Goal: Browse casually: Explore the website without a specific task or goal

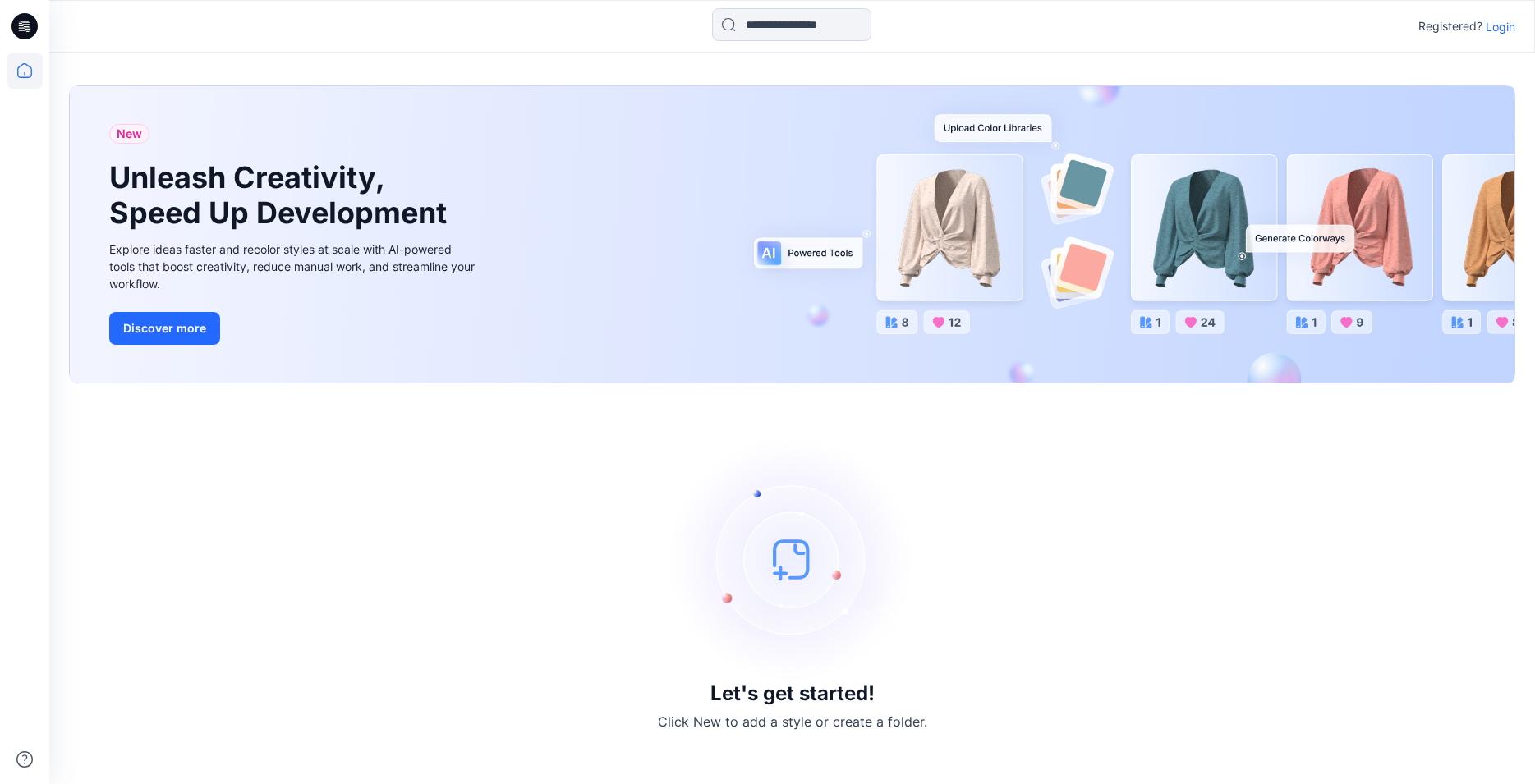
click at [1511, 28] on p "Login" at bounding box center [1500, 26] width 29 height 17
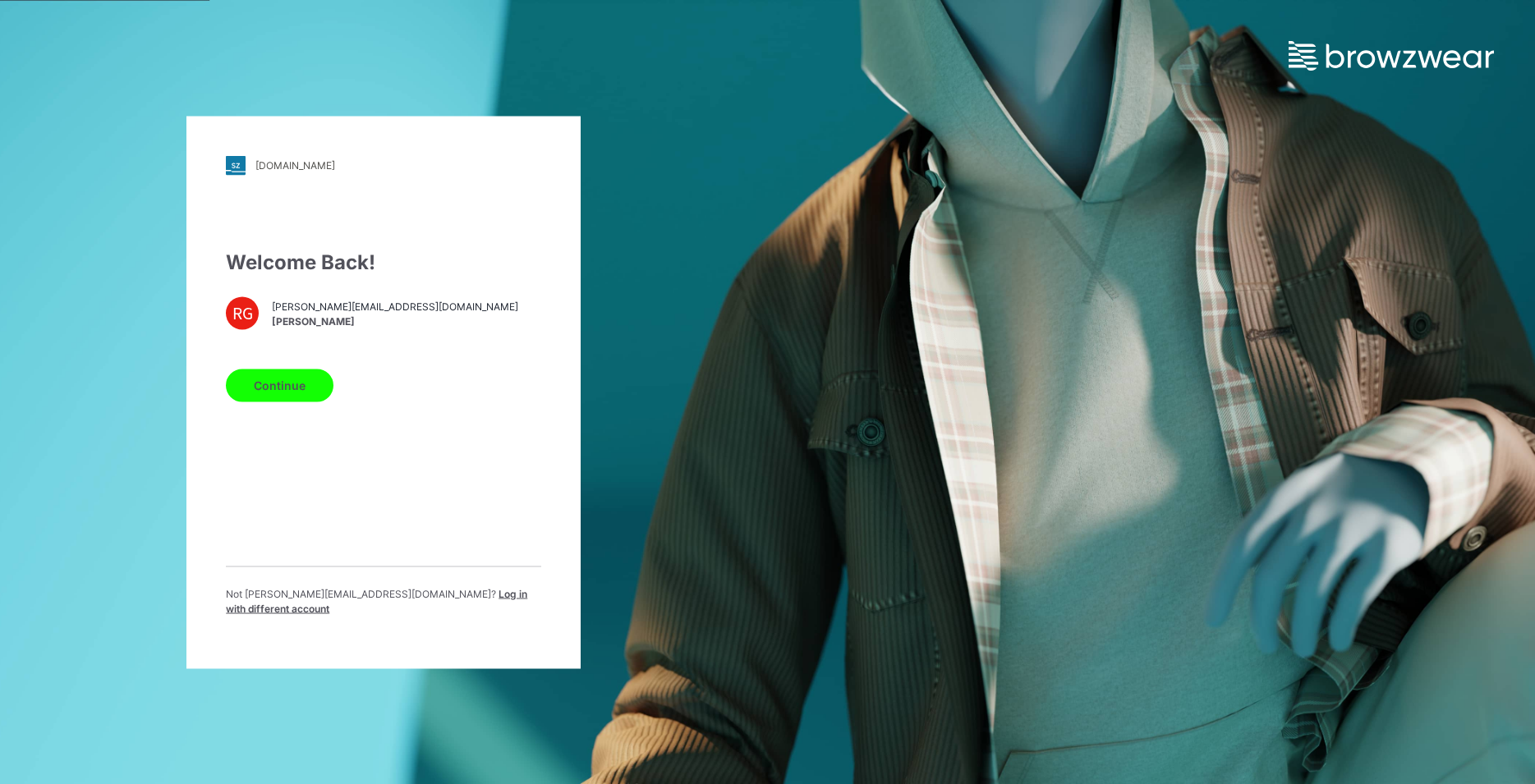
click at [268, 393] on button "Continue" at bounding box center [280, 385] width 107 height 33
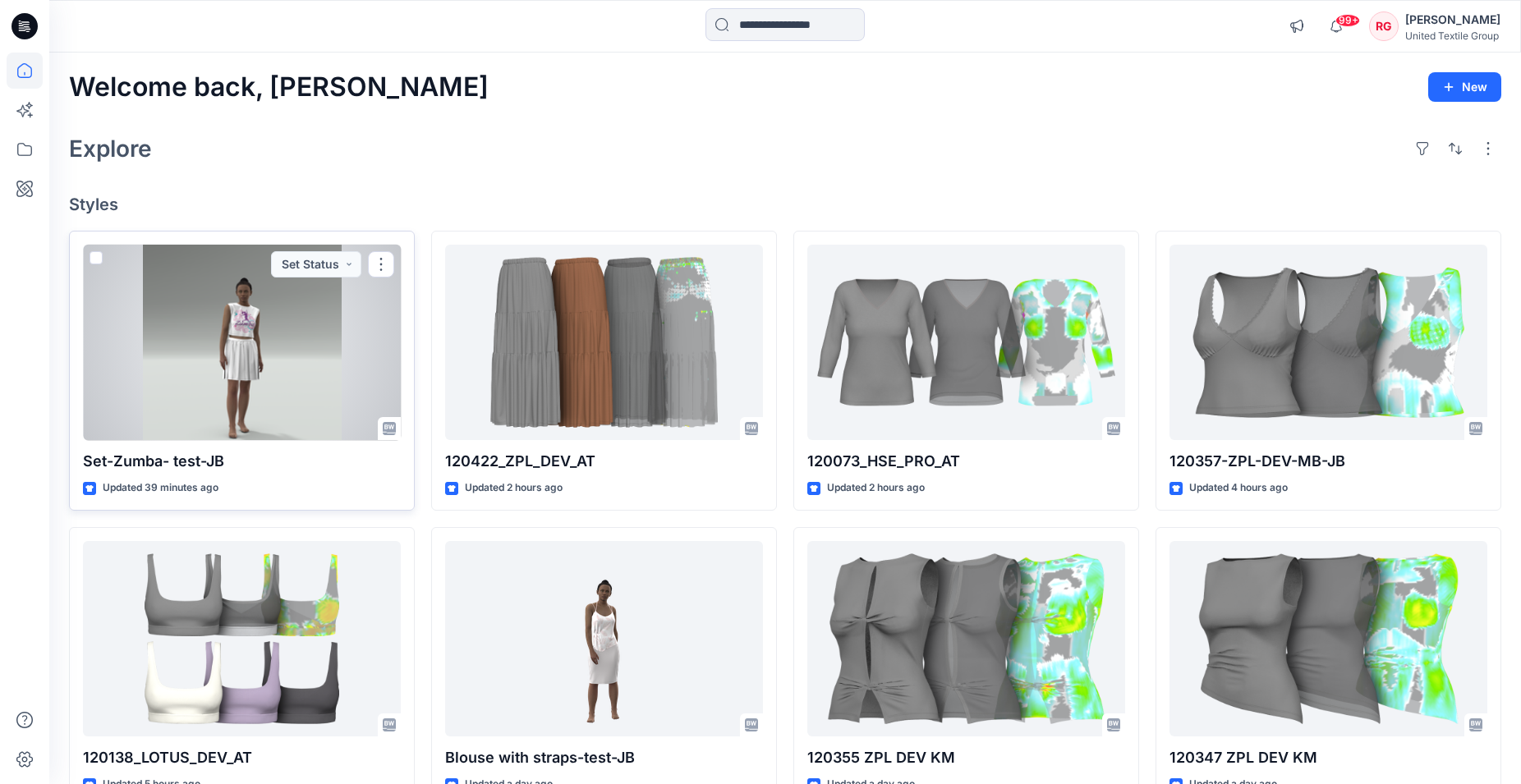
click at [271, 375] on div at bounding box center [241, 342] width 318 height 196
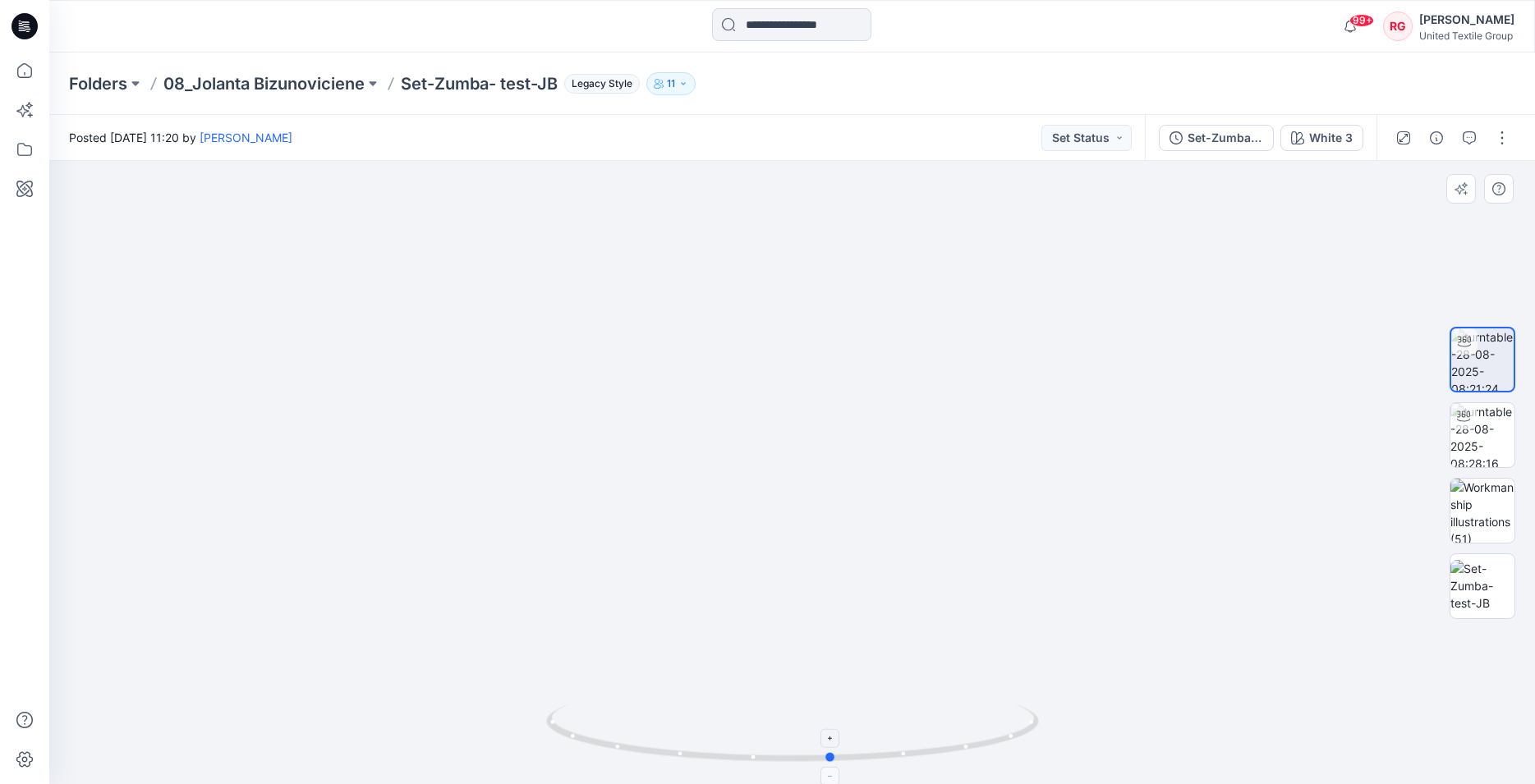
drag, startPoint x: 794, startPoint y: 761, endPoint x: 834, endPoint y: 768, distance: 40.6
click at [834, 766] on icon at bounding box center [793, 735] width 496 height 62
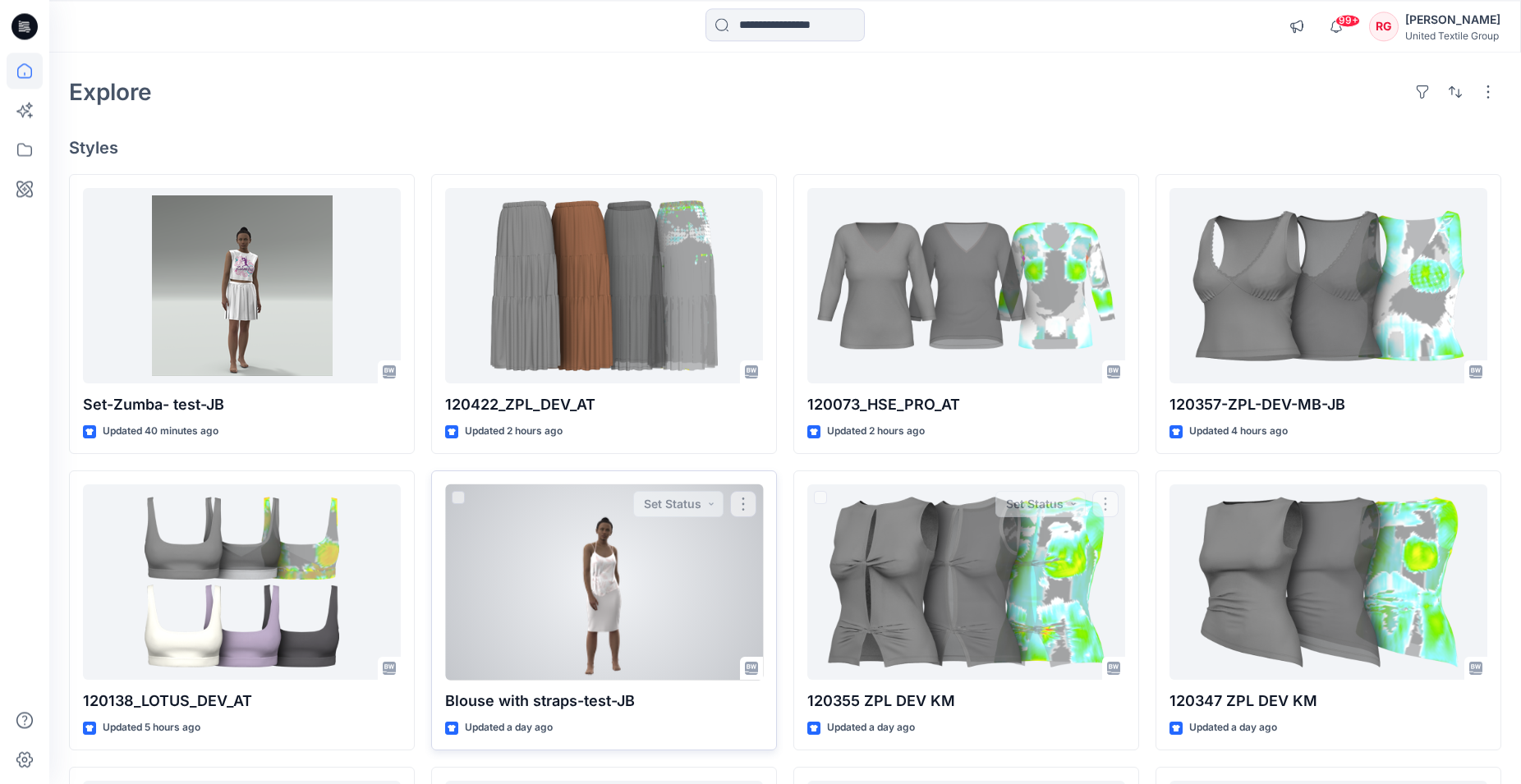
scroll to position [84, 0]
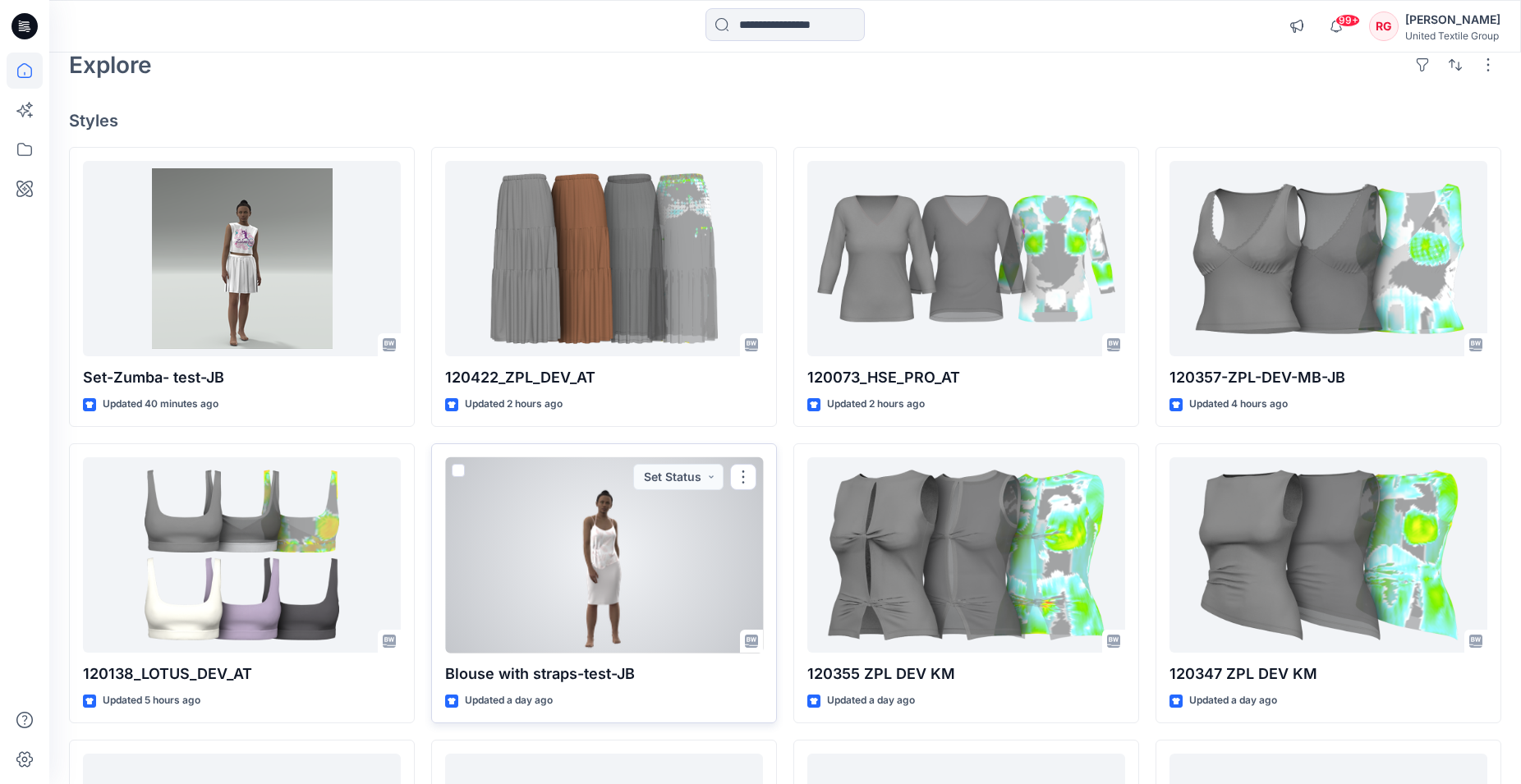
click at [618, 565] on div at bounding box center [604, 555] width 318 height 196
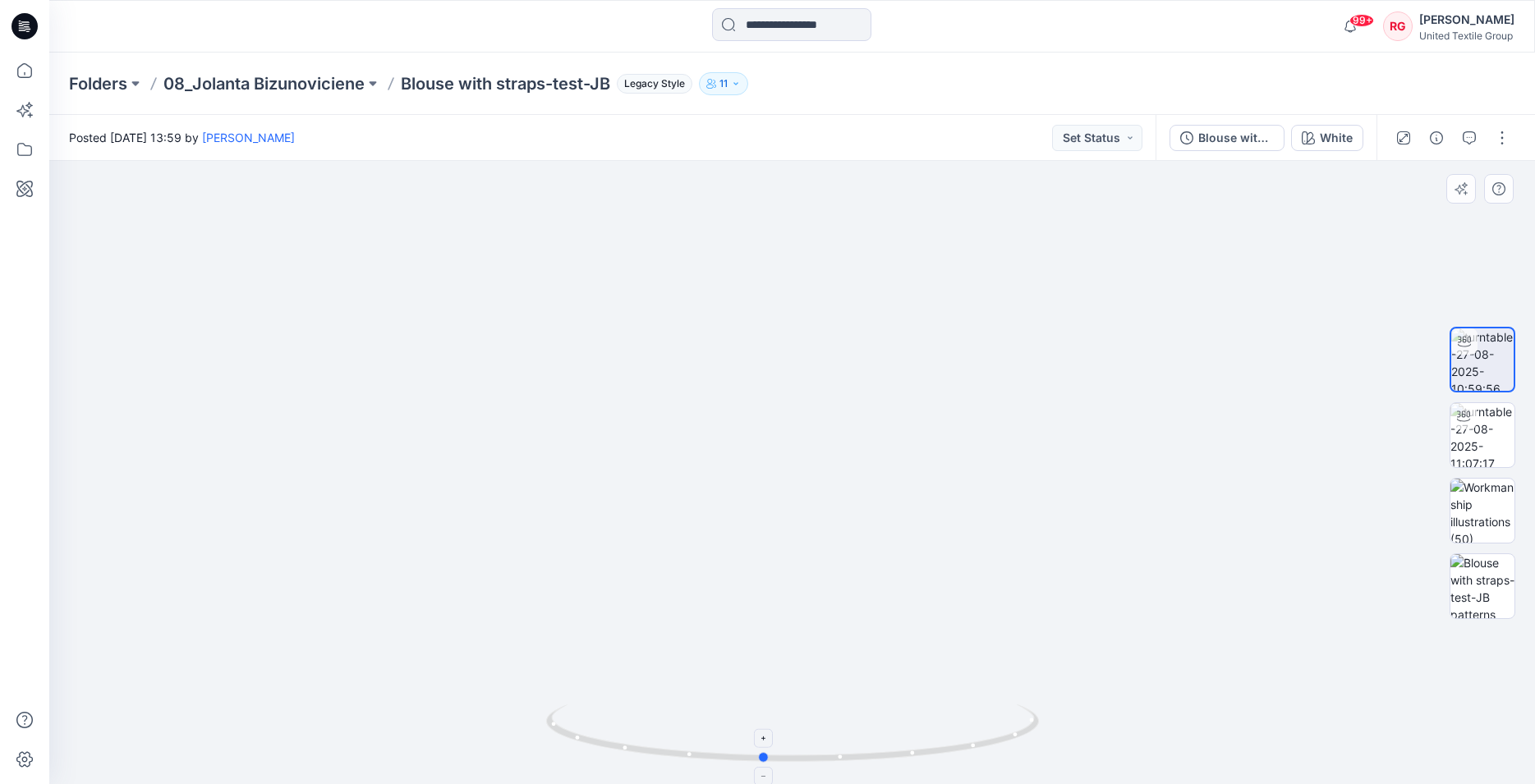
drag, startPoint x: 788, startPoint y: 760, endPoint x: 743, endPoint y: 762, distance: 45.0
click at [743, 762] on icon at bounding box center [793, 735] width 496 height 62
drag, startPoint x: 719, startPoint y: 760, endPoint x: 516, endPoint y: 687, distance: 215.7
click at [517, 728] on div at bounding box center [792, 473] width 1486 height 623
drag, startPoint x: 793, startPoint y: 452, endPoint x: 793, endPoint y: 548, distance: 96.0
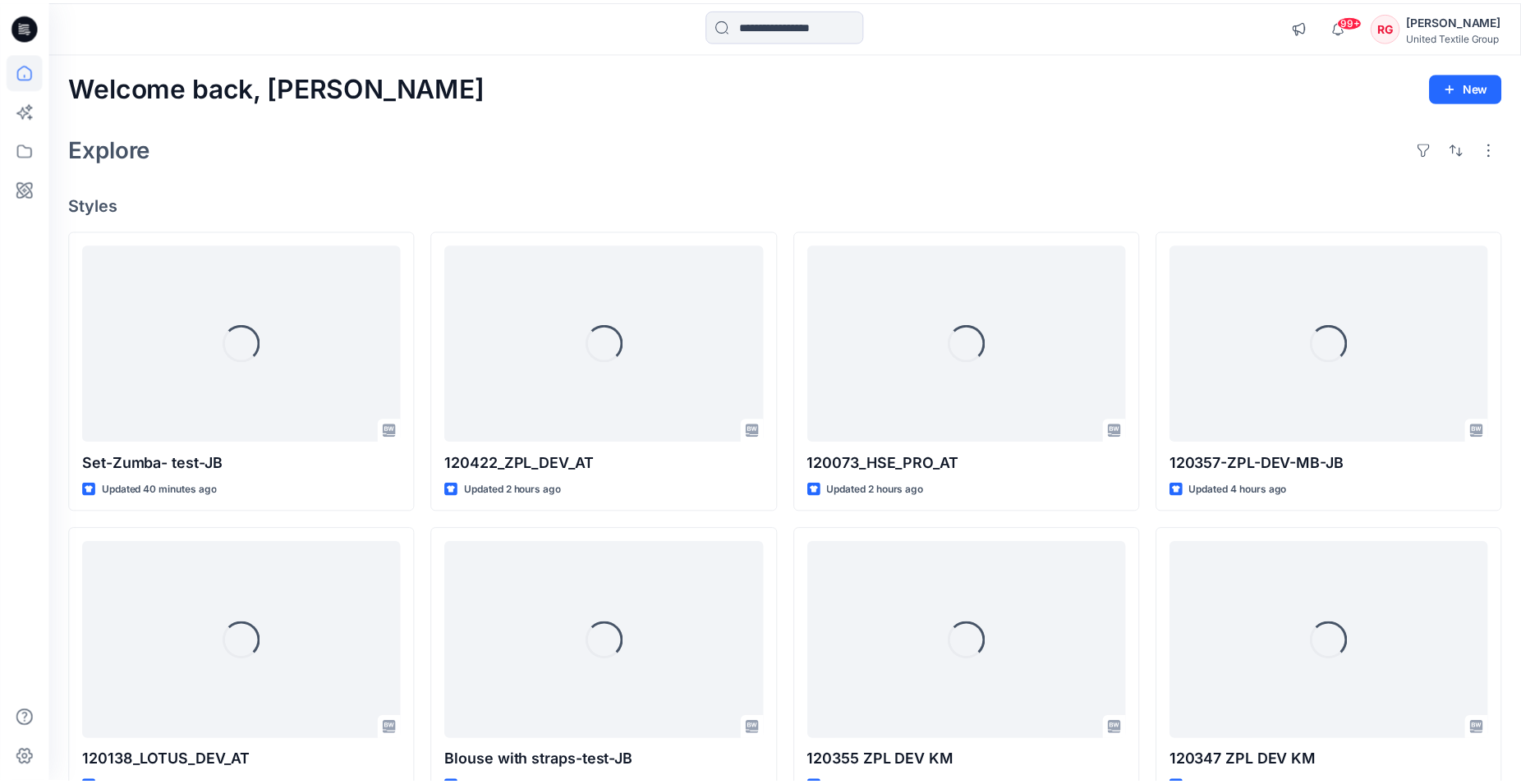
scroll to position [84, 0]
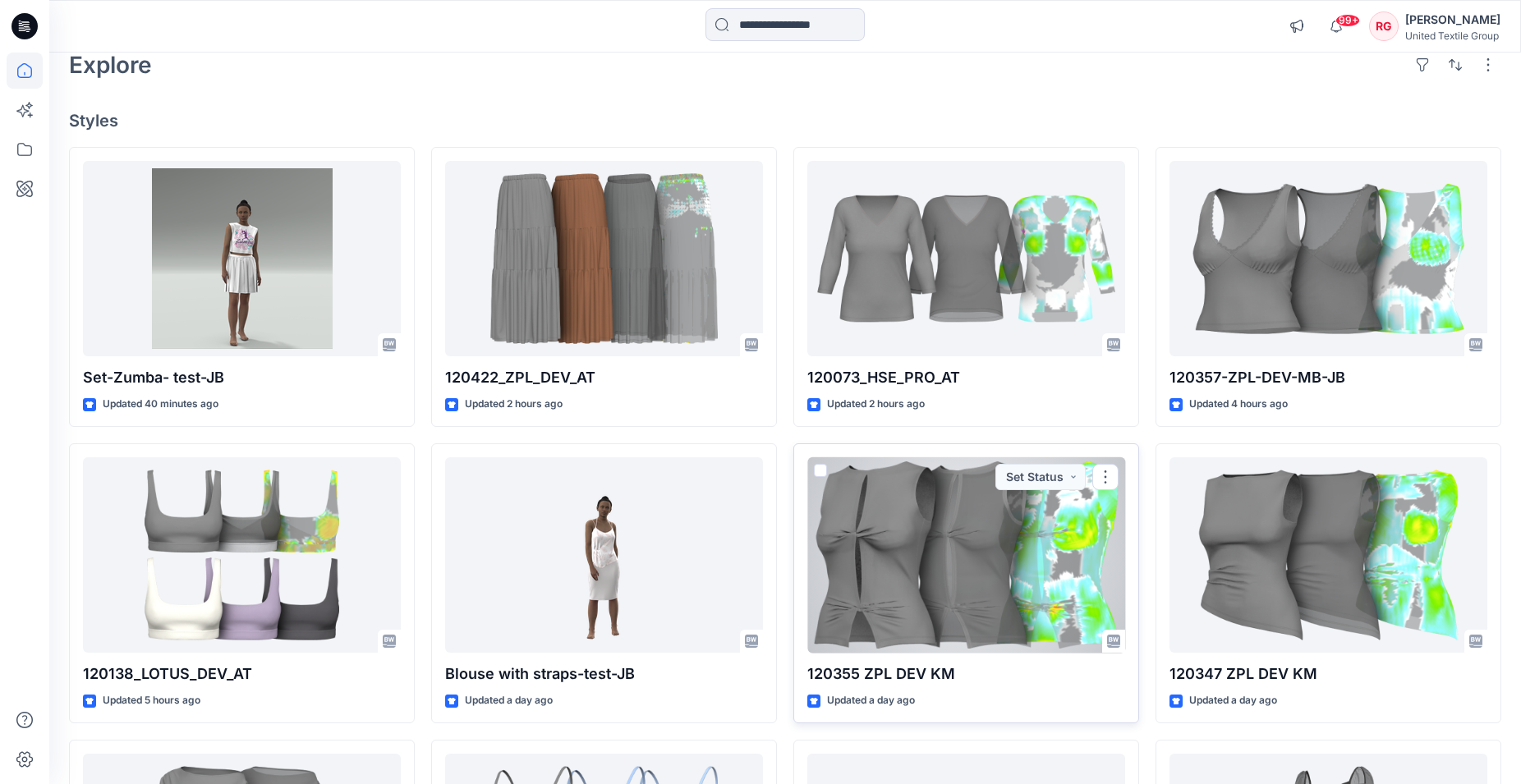
click at [893, 542] on div at bounding box center [965, 555] width 318 height 196
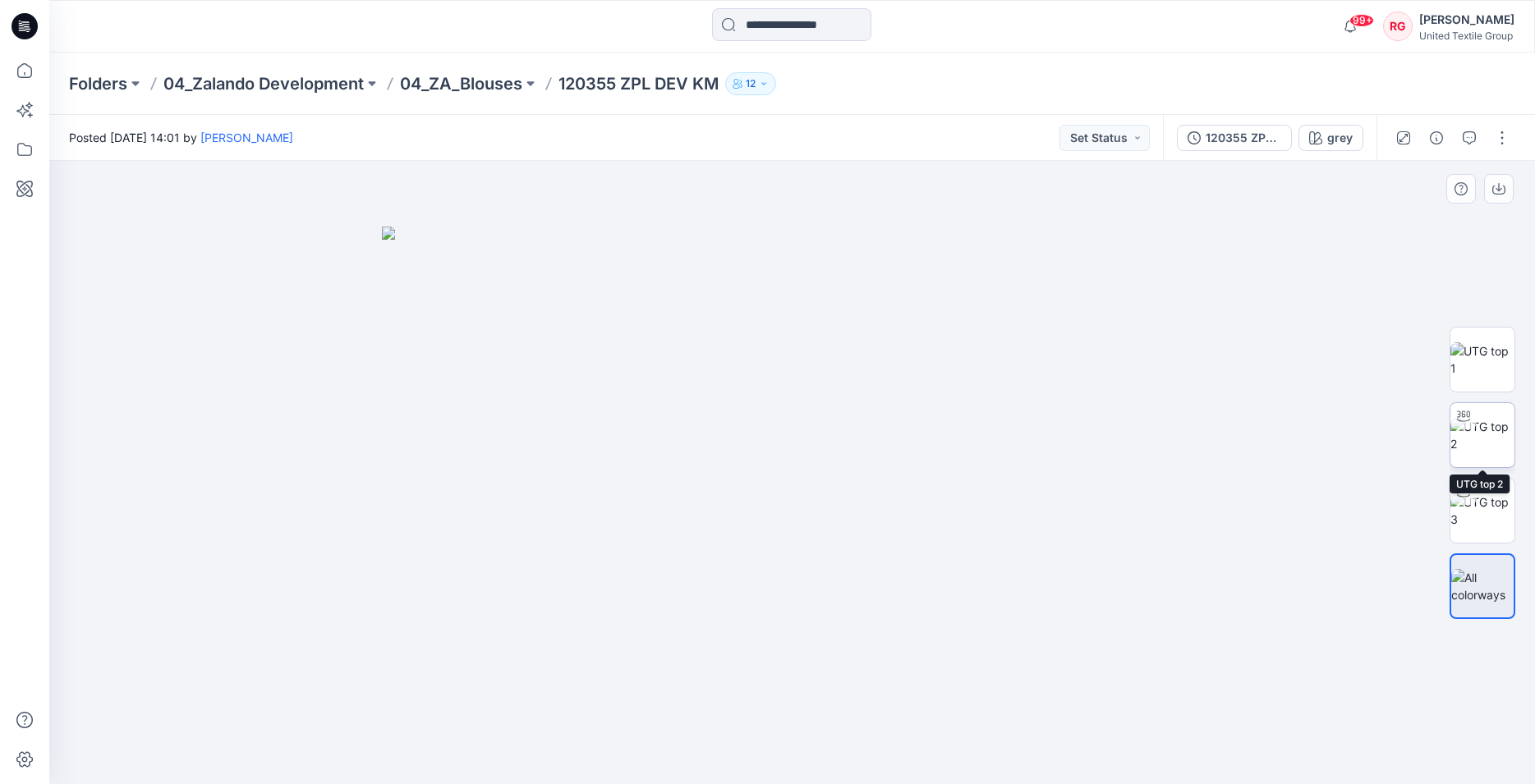
click at [1487, 444] on img at bounding box center [1482, 435] width 64 height 35
drag, startPoint x: 849, startPoint y: 588, endPoint x: 852, endPoint y: 468, distance: 120.0
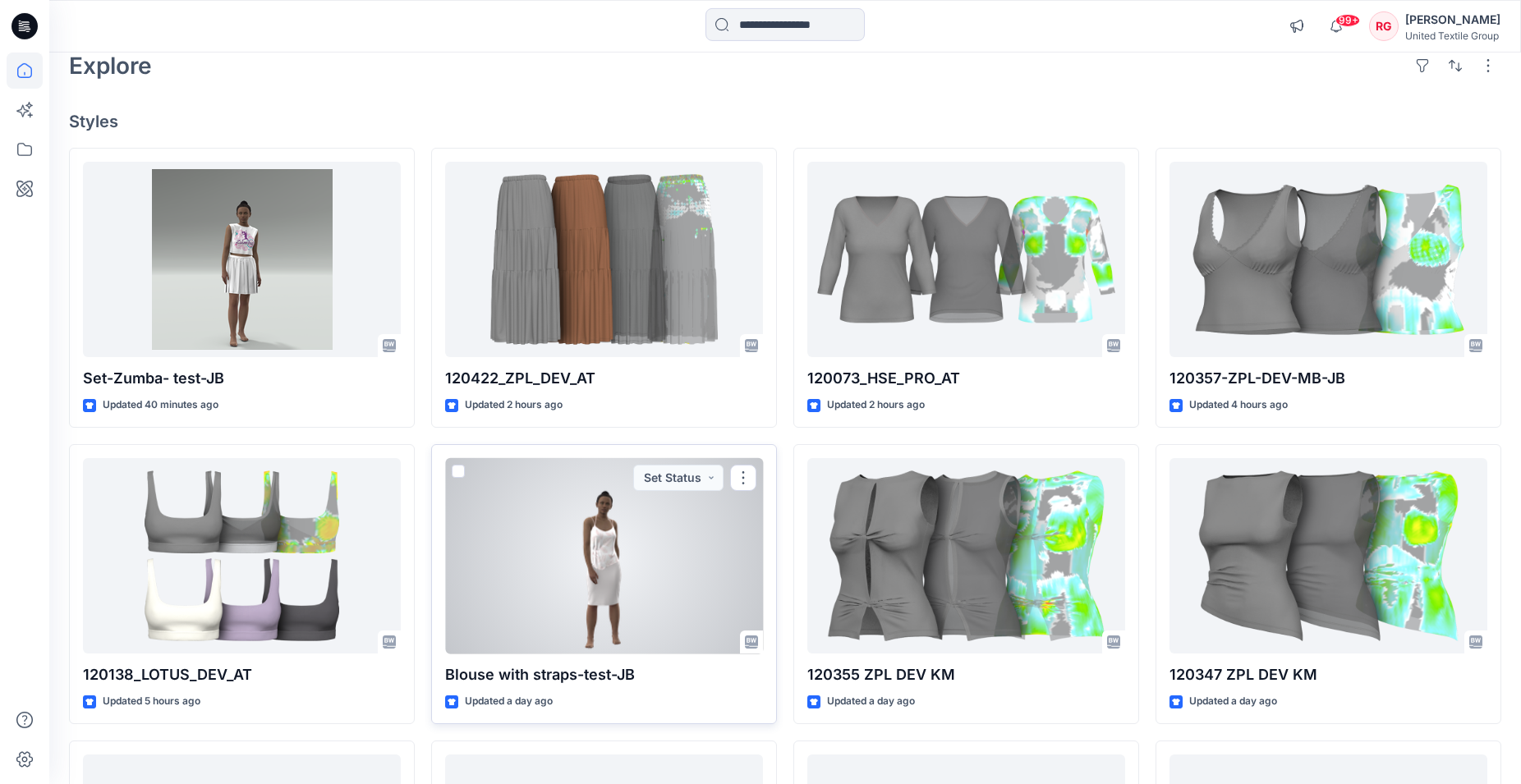
scroll to position [168, 0]
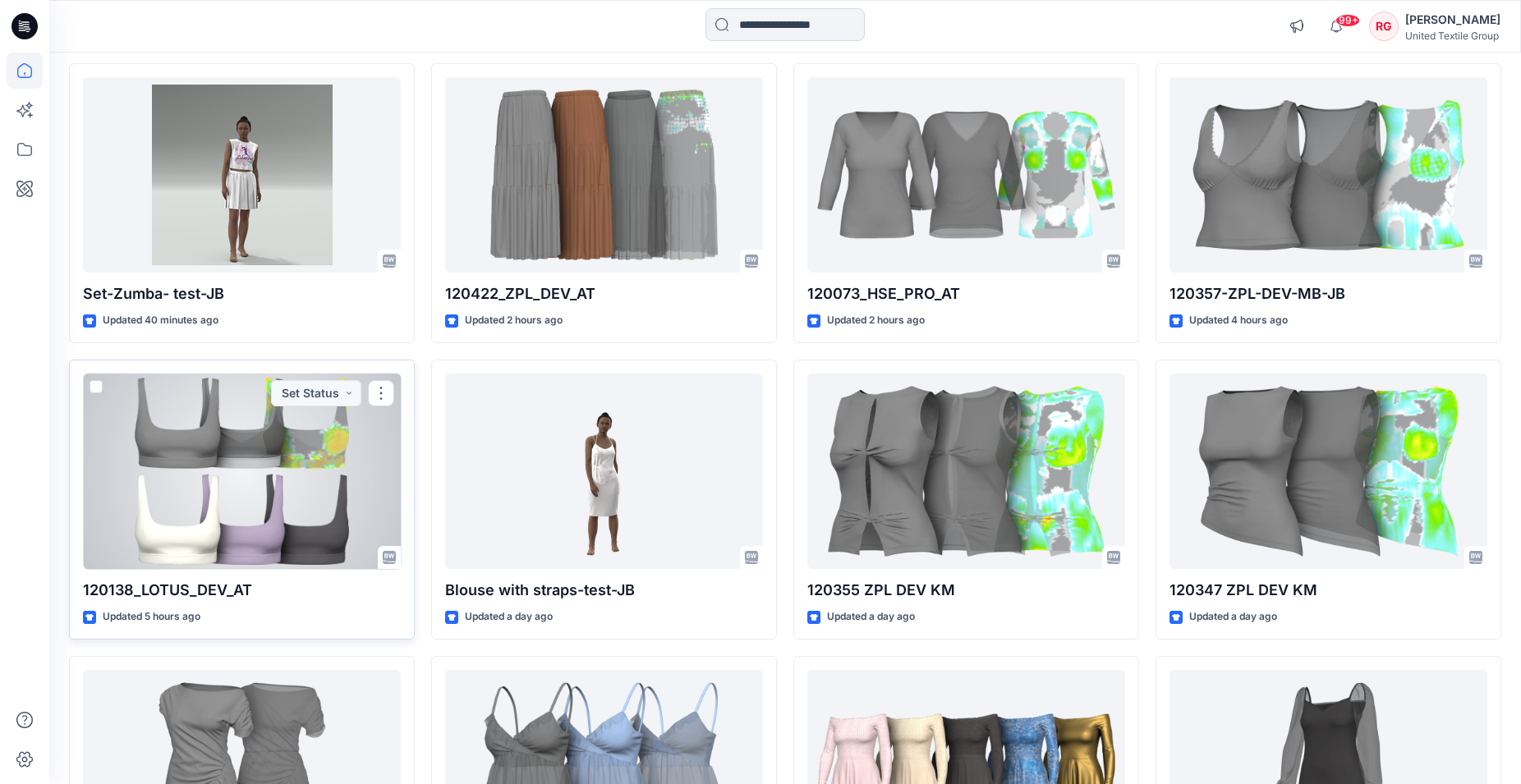
click at [280, 457] on div at bounding box center [241, 471] width 318 height 196
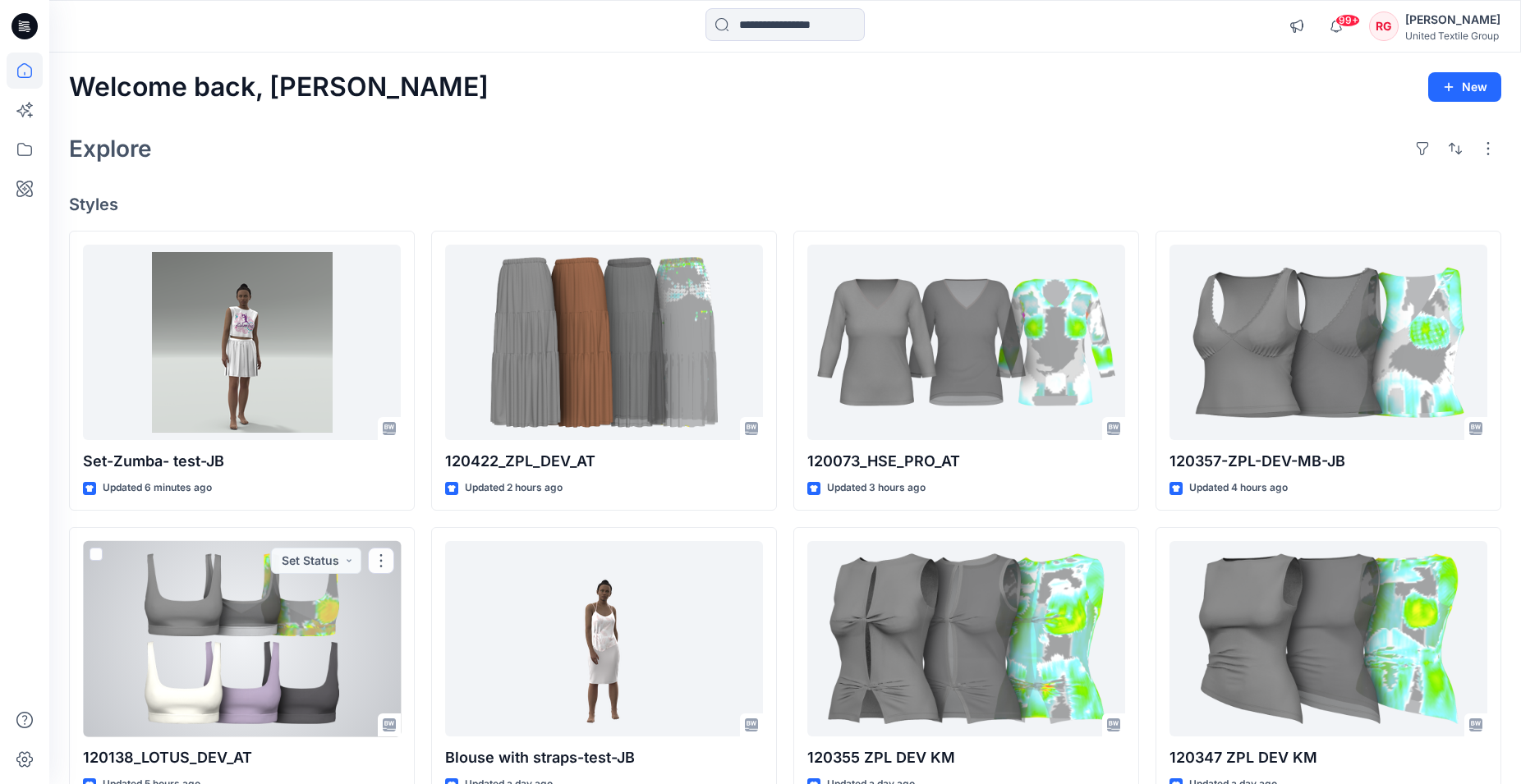
click at [227, 653] on div at bounding box center [241, 638] width 318 height 196
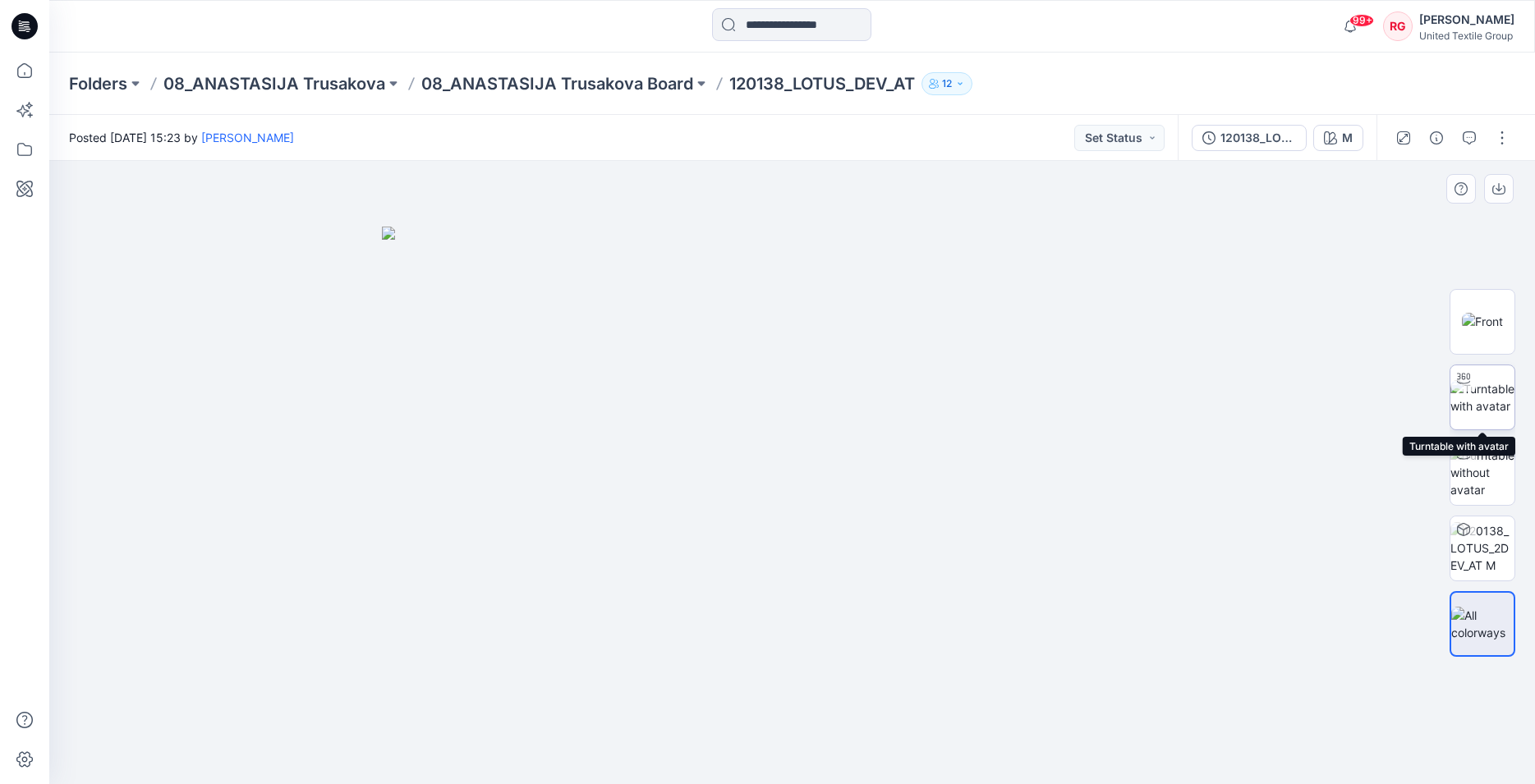
click at [1491, 392] on img at bounding box center [1482, 397] width 64 height 35
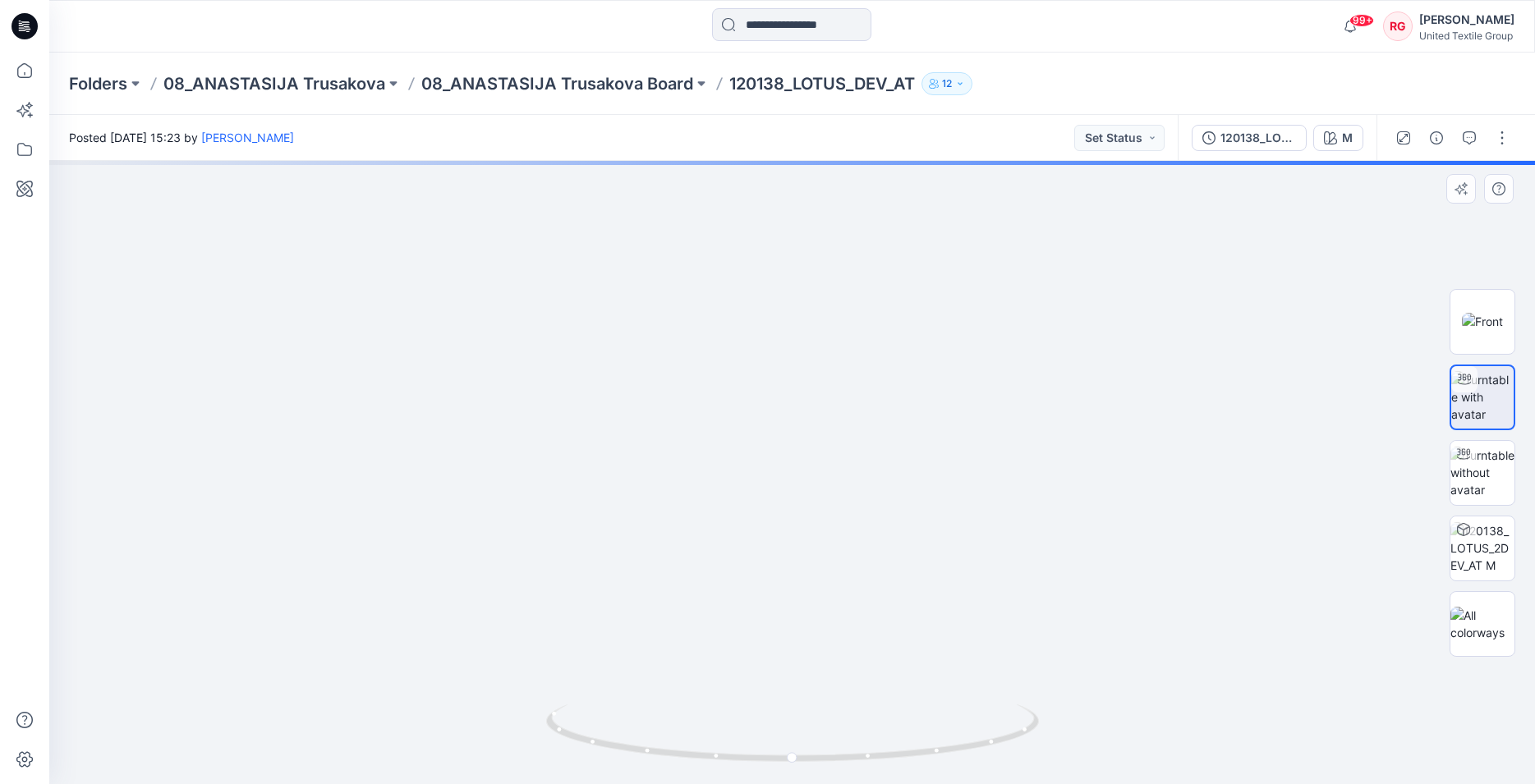
drag, startPoint x: 818, startPoint y: 287, endPoint x: 817, endPoint y: 662, distance: 375.0
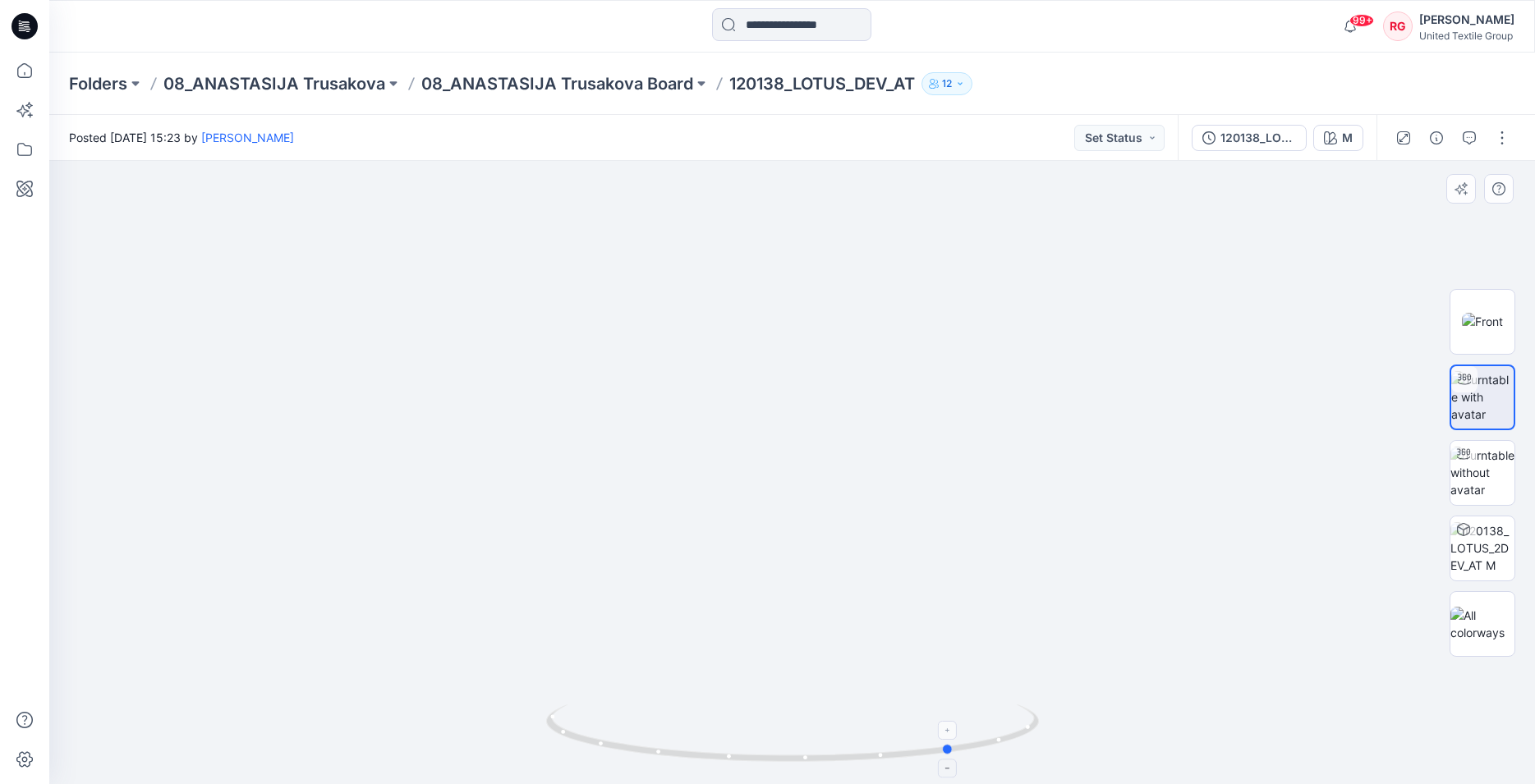
drag, startPoint x: 795, startPoint y: 761, endPoint x: 956, endPoint y: 754, distance: 161.2
click at [956, 754] on icon at bounding box center [793, 735] width 496 height 62
drag, startPoint x: 1119, startPoint y: 599, endPoint x: 887, endPoint y: 782, distance: 295.5
click at [1009, 594] on img at bounding box center [720, 275] width 2324 height 1017
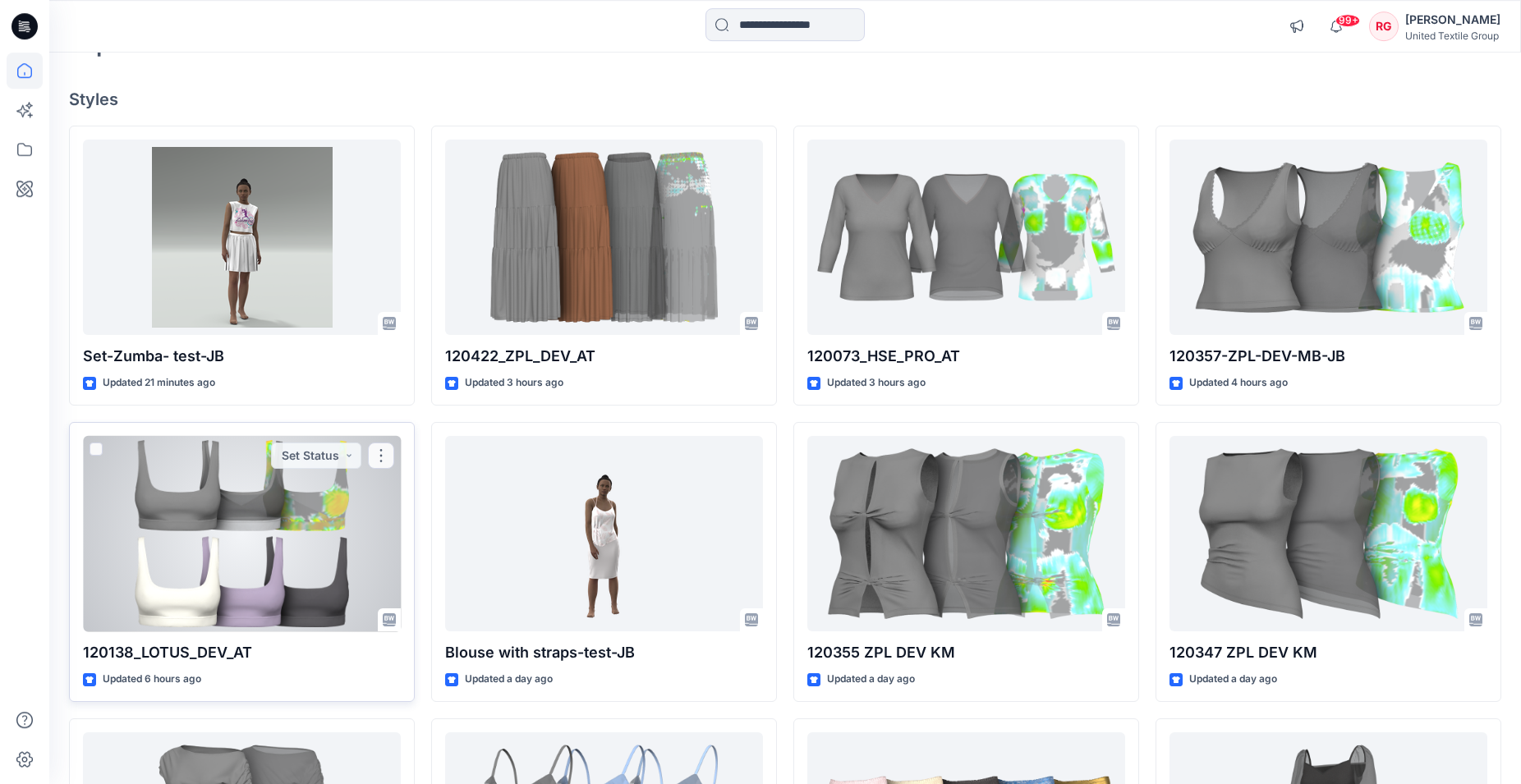
scroll to position [168, 0]
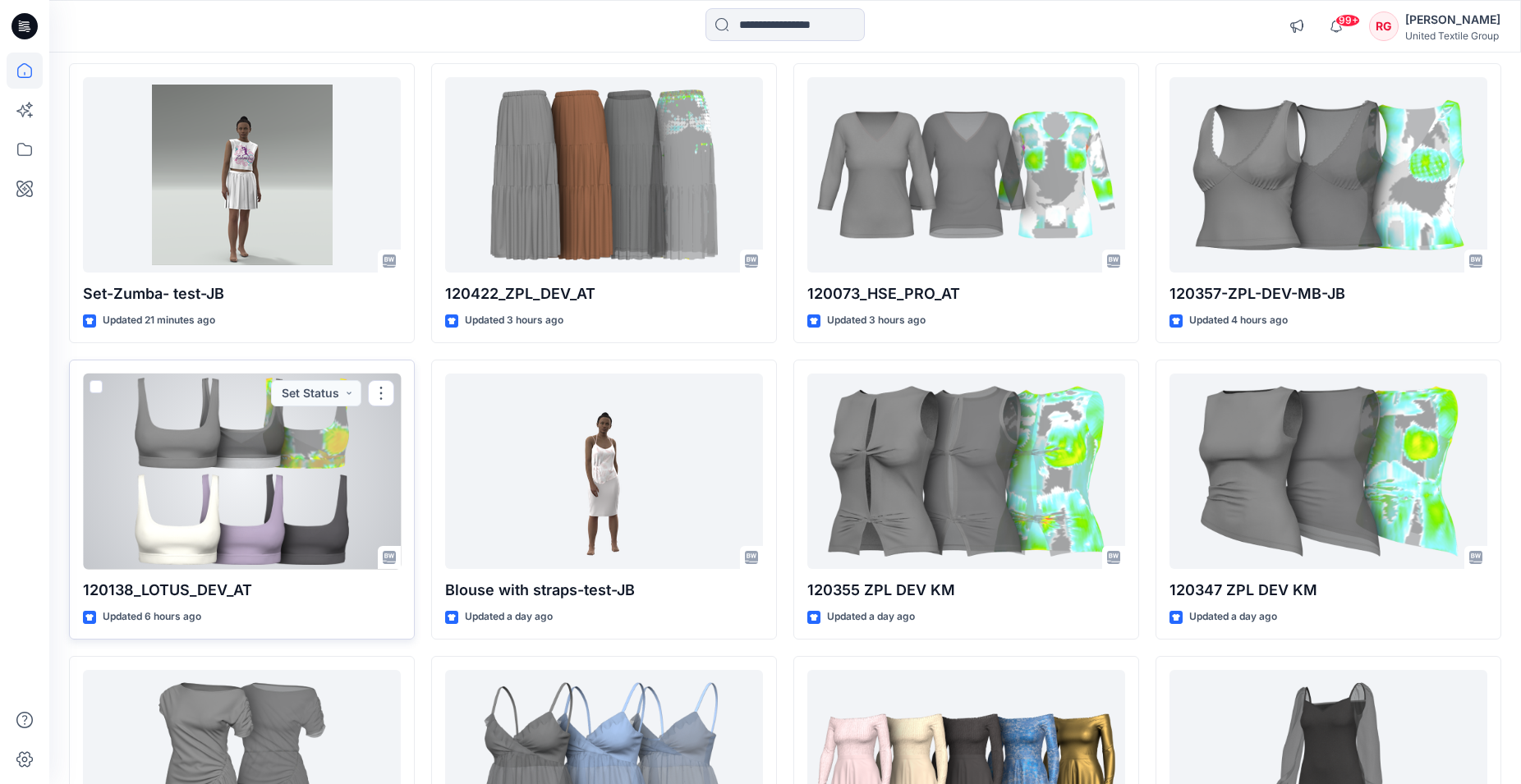
click at [292, 492] on div at bounding box center [241, 471] width 318 height 196
